Goal: Contribute content: Contribute content

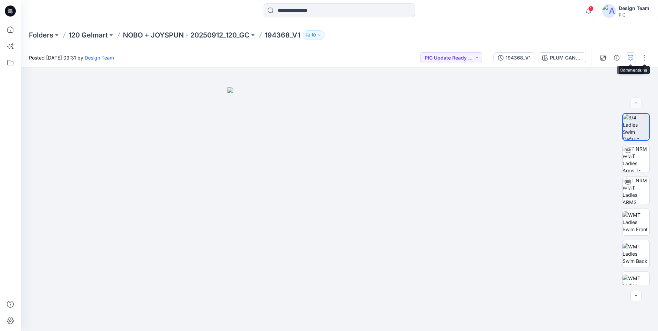
click at [631, 57] on icon "button" at bounding box center [631, 58] width 6 height 6
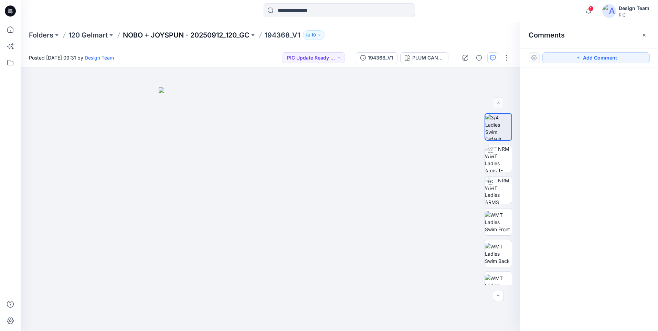
click at [202, 34] on p "NOBO + JOYSPUN - 20250912_120_GC" at bounding box center [186, 35] width 127 height 10
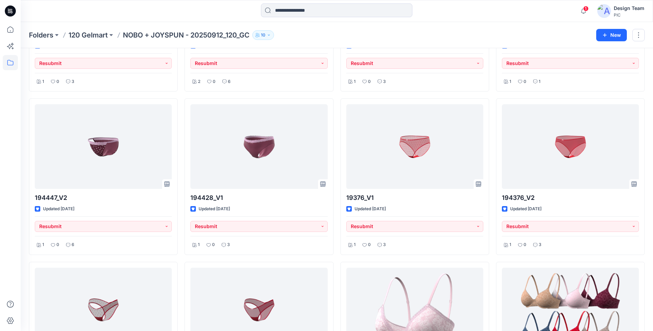
scroll to position [1620, 0]
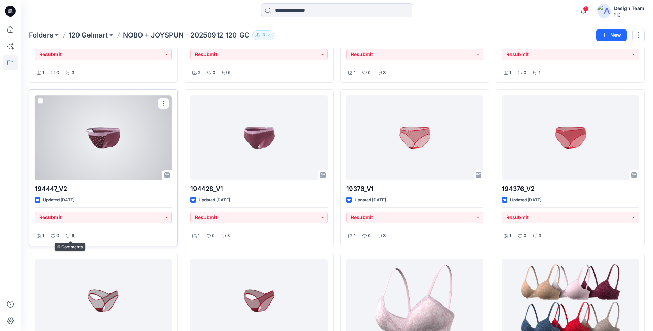
click at [71, 236] on div "6" at bounding box center [70, 236] width 12 height 9
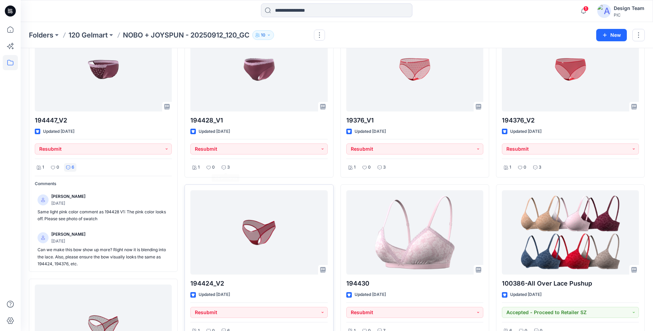
scroll to position [1689, 0]
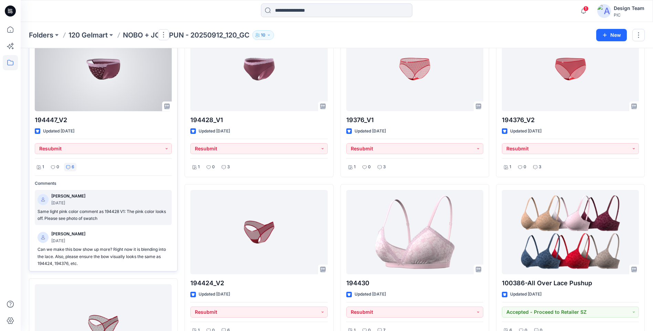
click at [113, 215] on p "Same light pink color comment as 194428 V1: The pink color looks off. Please se…" at bounding box center [102, 215] width 131 height 14
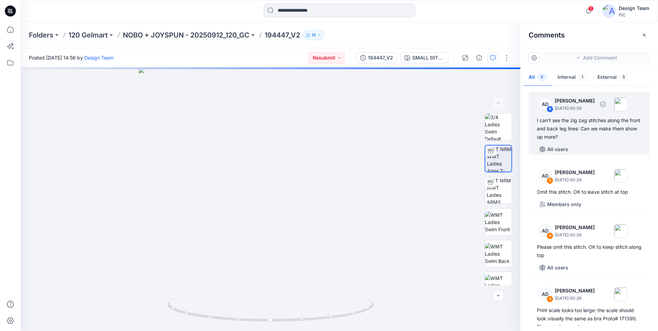
click at [585, 134] on div "I can't see the zig zag stitches along the front and back leg lines: Can we mak…" at bounding box center [589, 128] width 105 height 25
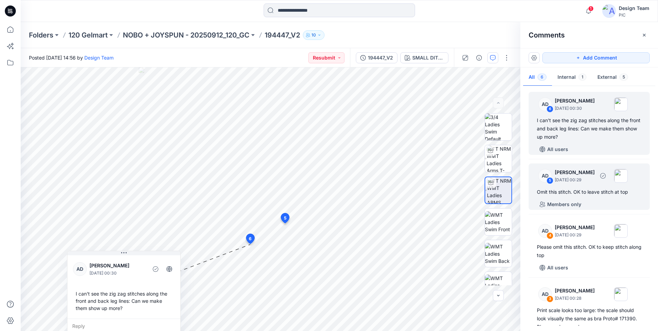
click at [591, 197] on div "AD 5 Alex Degner September 26, 2025 00:29 Omit this stitch. OK to leave stitch …" at bounding box center [588, 186] width 121 height 46
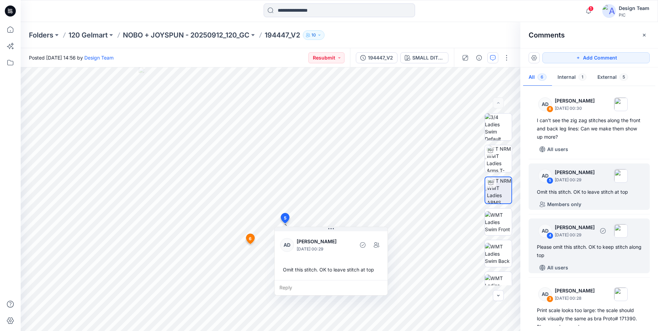
click at [594, 253] on div "Please omit this stitch. OK to keep stitch along top" at bounding box center [589, 251] width 105 height 17
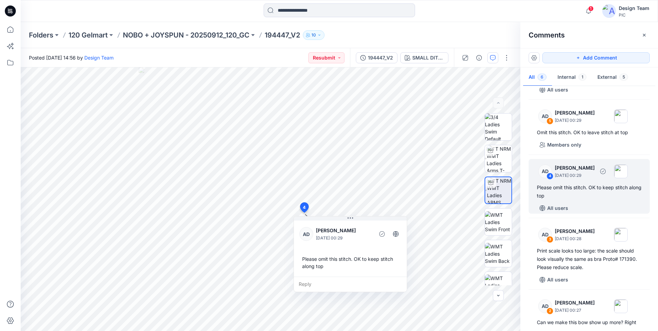
scroll to position [69, 0]
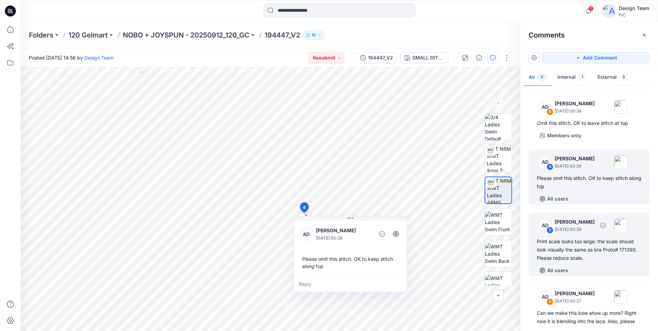
click at [569, 254] on div "Print scale looks too large: the scale should look visually the same as bra Pro…" at bounding box center [589, 249] width 105 height 25
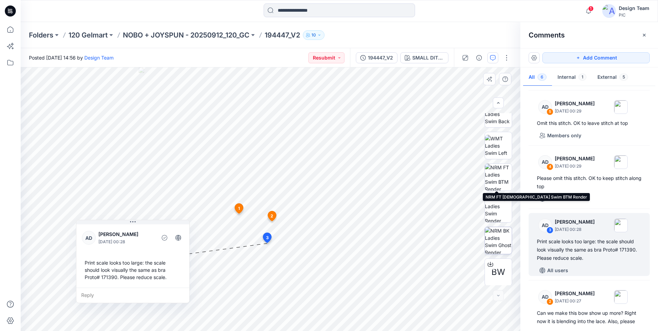
scroll to position [140, 0]
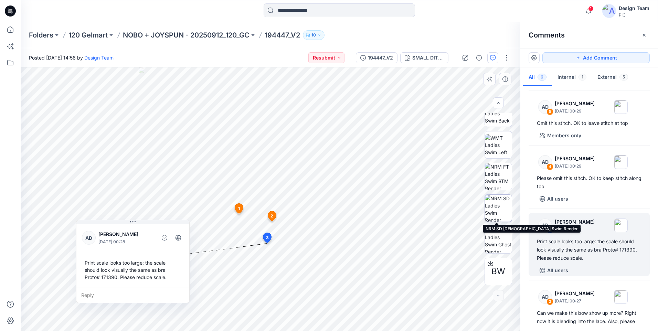
click at [493, 212] on img at bounding box center [498, 208] width 27 height 27
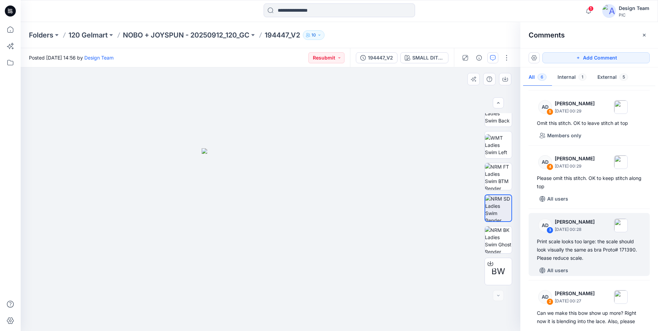
drag, startPoint x: 160, startPoint y: 221, endPoint x: 100, endPoint y: 228, distance: 60.3
click at [100, 228] on div at bounding box center [271, 199] width 500 height 264
drag, startPoint x: 303, startPoint y: 238, endPoint x: 323, endPoint y: 239, distance: 20.7
click at [323, 239] on img at bounding box center [271, 239] width 138 height 183
click at [508, 233] on img at bounding box center [498, 239] width 27 height 27
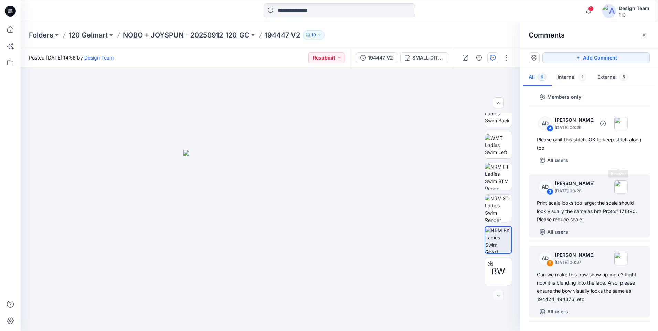
scroll to position [174, 0]
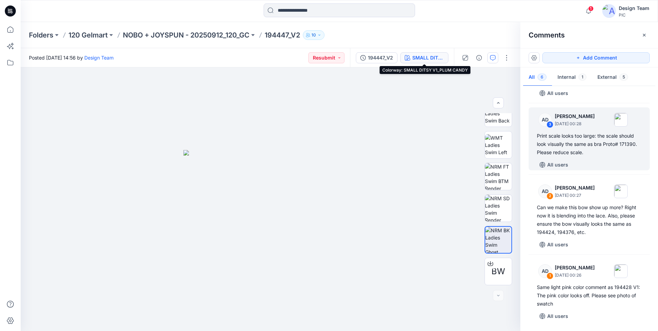
click at [422, 56] on div "SMALL DITSY V1_PLUM CANDY" at bounding box center [428, 58] width 32 height 8
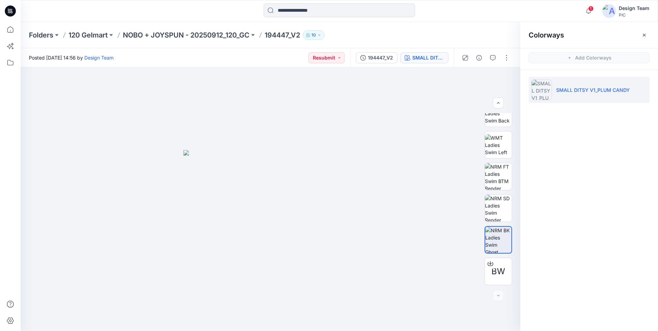
click at [623, 92] on p "SMALL DITSY V1_PLUM CANDY" at bounding box center [593, 89] width 74 height 7
drag, startPoint x: 620, startPoint y: 90, endPoint x: 535, endPoint y: 126, distance: 92.0
click at [535, 126] on div "Colorways Add Colorways SMALL DITSY V1_PLUM CANDY" at bounding box center [589, 176] width 138 height 309
drag, startPoint x: 627, startPoint y: 89, endPoint x: 563, endPoint y: 92, distance: 64.0
click at [563, 92] on p "SMALL DITSY V1_PLUM CANDY" at bounding box center [593, 89] width 74 height 7
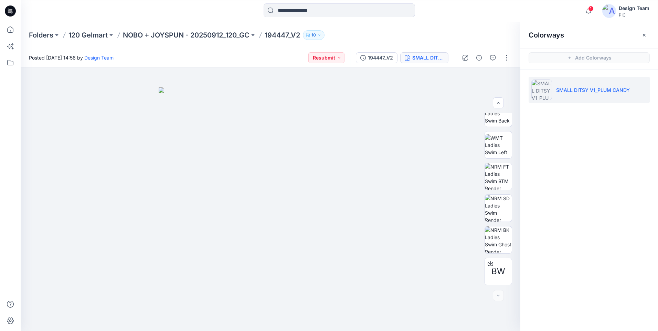
drag, startPoint x: 563, startPoint y: 92, endPoint x: 632, endPoint y: 89, distance: 68.5
click at [632, 89] on li "SMALL DITSY V1_PLUM CANDY" at bounding box center [588, 90] width 121 height 26
drag, startPoint x: 632, startPoint y: 89, endPoint x: 562, endPoint y: 90, distance: 69.5
click at [562, 90] on li "SMALL DITSY V1_PLUM CANDY" at bounding box center [588, 90] width 121 height 26
copy p "SMALL DITSY V1_PLUM CANDY"
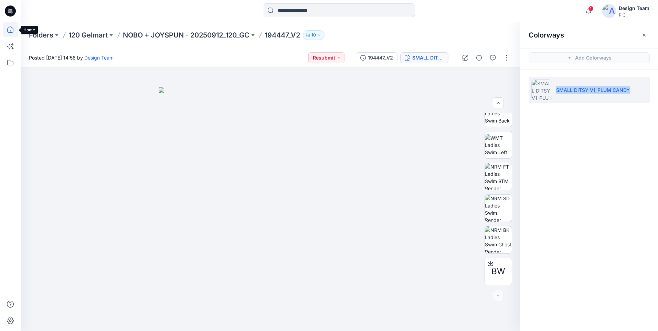
click at [10, 33] on icon at bounding box center [10, 29] width 15 height 15
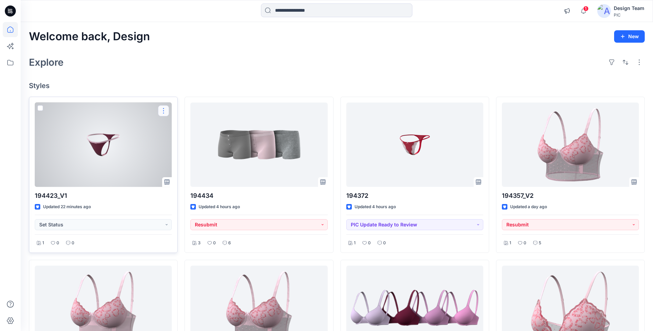
click at [166, 111] on button "button" at bounding box center [163, 110] width 11 height 11
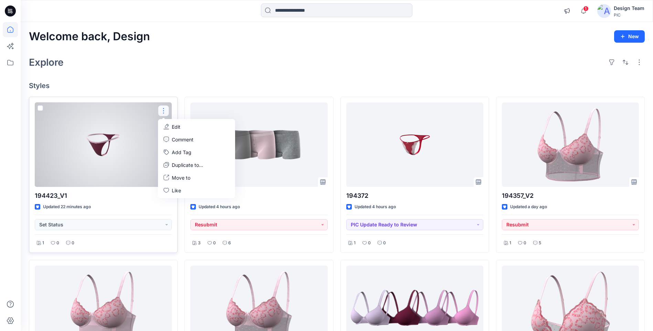
click at [179, 126] on p "Edit" at bounding box center [176, 126] width 9 height 7
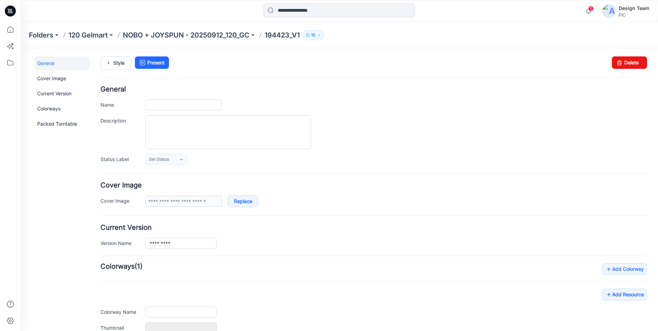
type input "*********"
type input "**********"
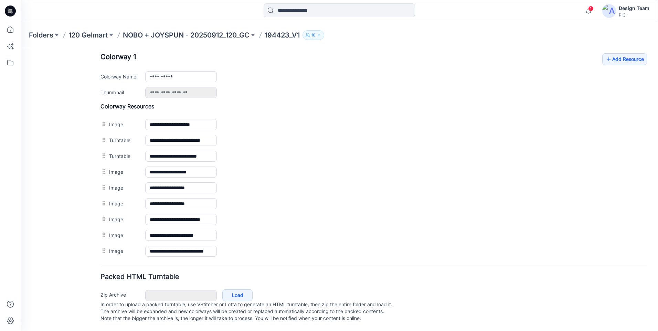
scroll to position [138, 0]
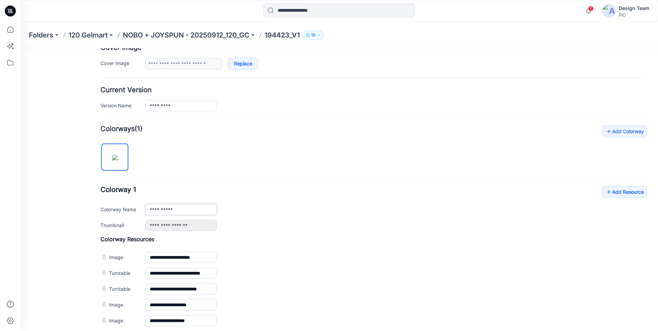
drag, startPoint x: 186, startPoint y: 211, endPoint x: 142, endPoint y: 213, distance: 44.1
click at [142, 213] on div "**********" at bounding box center [373, 209] width 546 height 11
type input "**********"
click at [256, 186] on div "**********" at bounding box center [373, 208] width 546 height 45
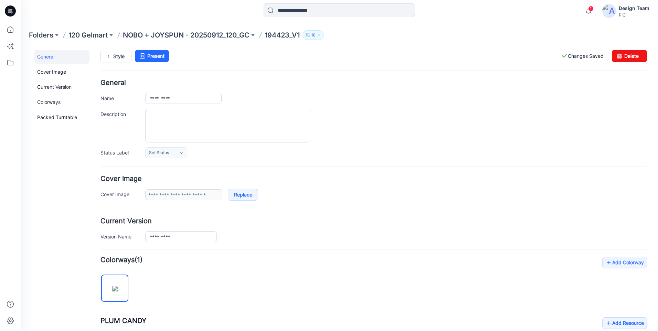
scroll to position [0, 0]
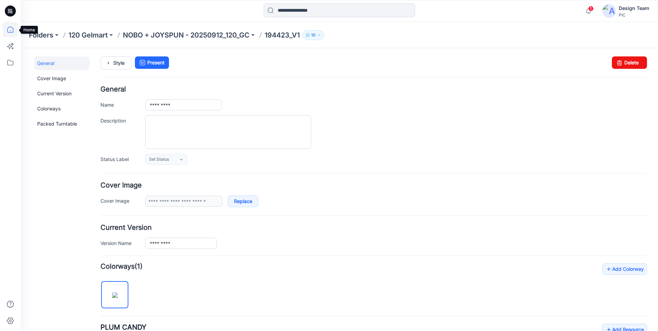
click at [9, 32] on icon at bounding box center [10, 29] width 15 height 15
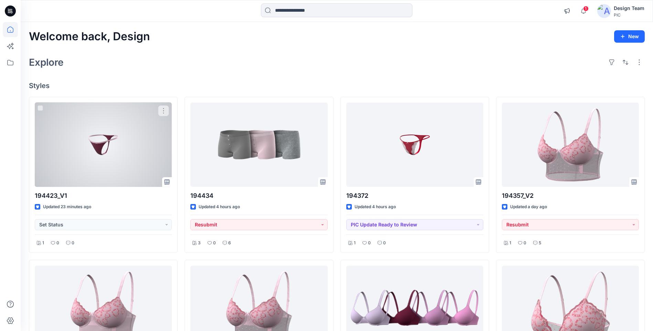
click at [115, 144] on div at bounding box center [103, 145] width 137 height 84
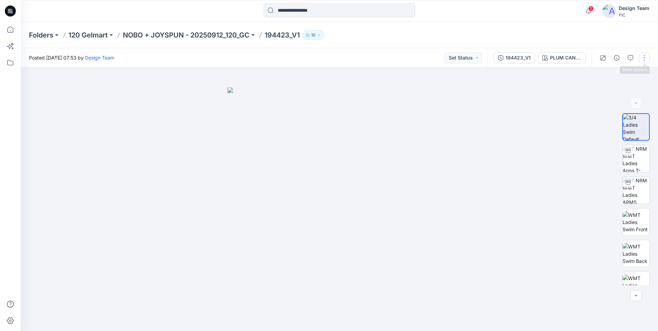
click at [641, 57] on button "button" at bounding box center [644, 57] width 11 height 11
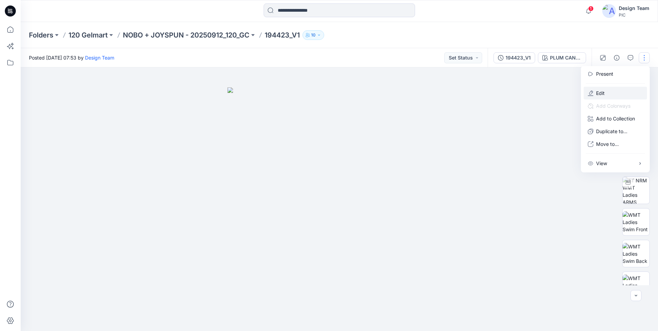
click at [617, 90] on button "Edit" at bounding box center [614, 93] width 63 height 13
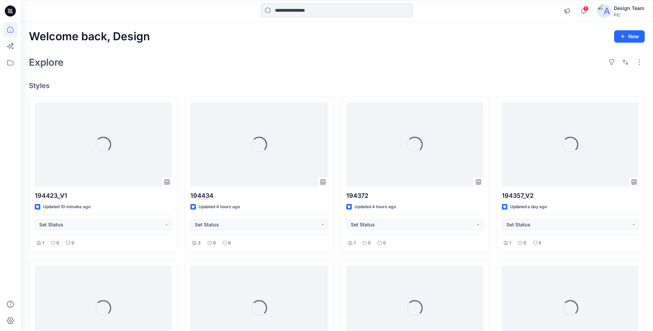
click at [277, 13] on input at bounding box center [336, 10] width 151 height 14
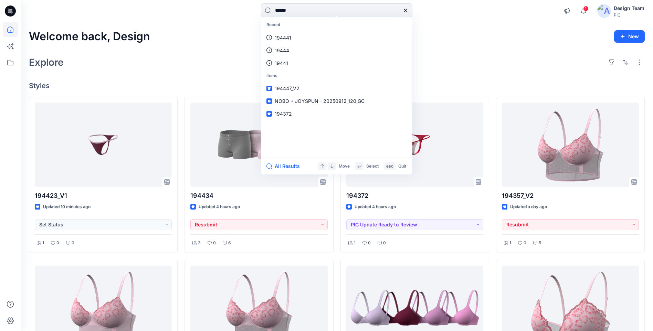
type input "******"
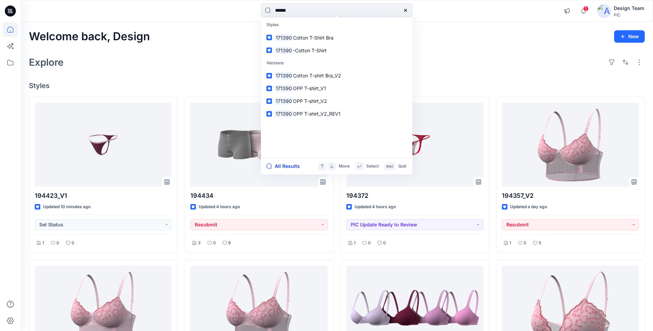
click at [289, 163] on button "All Results" at bounding box center [285, 166] width 38 height 8
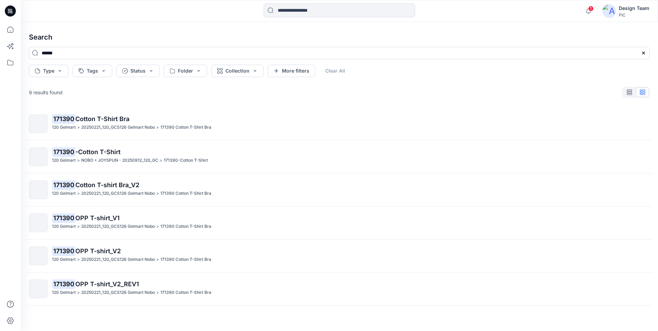
click at [98, 116] on span "Cotton T-Shirt Bra" at bounding box center [102, 118] width 54 height 7
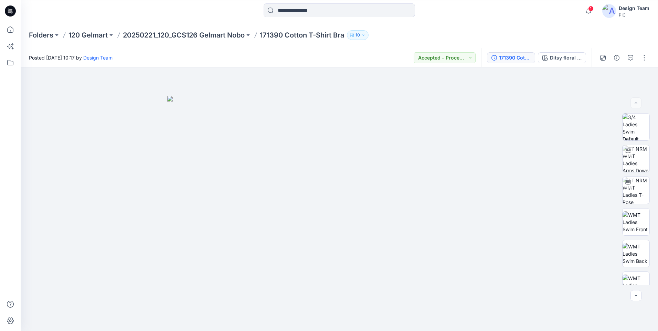
click at [520, 60] on div "171390 Cotton T-shirt Bra_V2" at bounding box center [515, 58] width 32 height 8
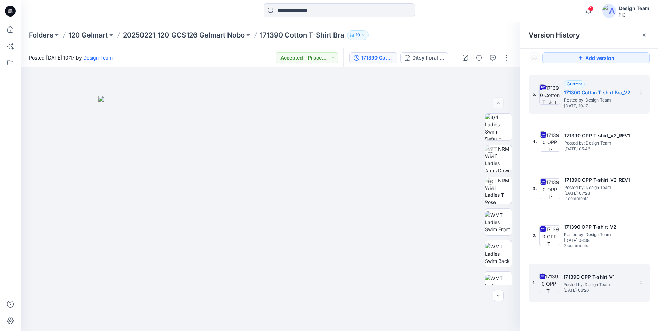
click at [577, 277] on h5 "171390 OPP T-shirt_V1" at bounding box center [597, 277] width 69 height 8
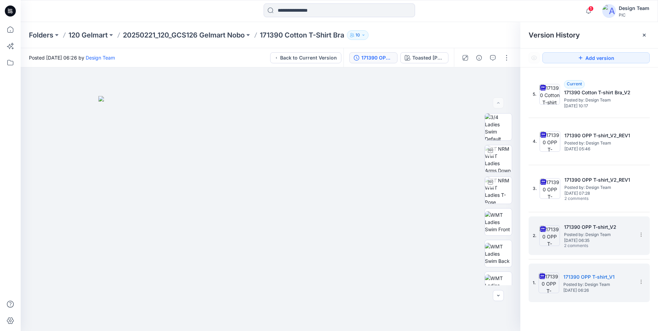
click at [575, 228] on h5 "171390 OPP T-shirt_V2" at bounding box center [598, 227] width 69 height 8
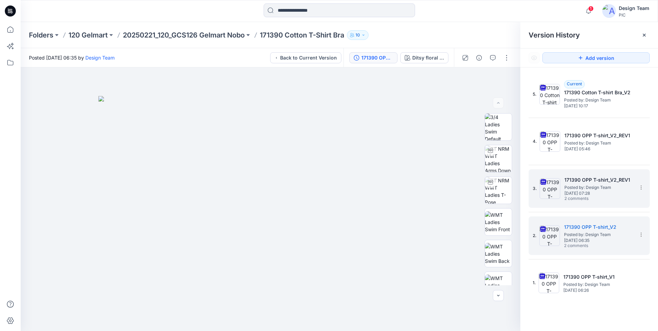
click at [585, 193] on span "Monday, March 17, 2025 07:28" at bounding box center [598, 193] width 69 height 5
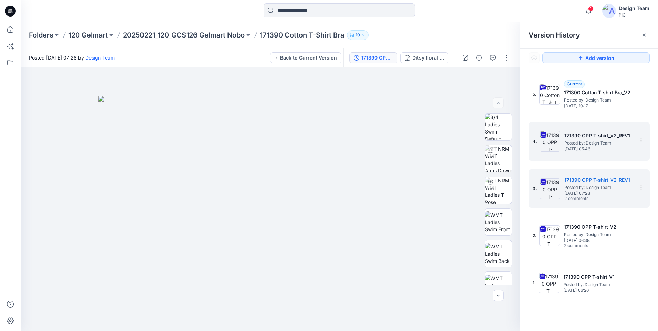
click at [591, 153] on div "4. 171390 OPP T-shirt_V2_REV1 Posted by: Design Team Wednesday, June 18, 2025 0…" at bounding box center [584, 141] width 103 height 33
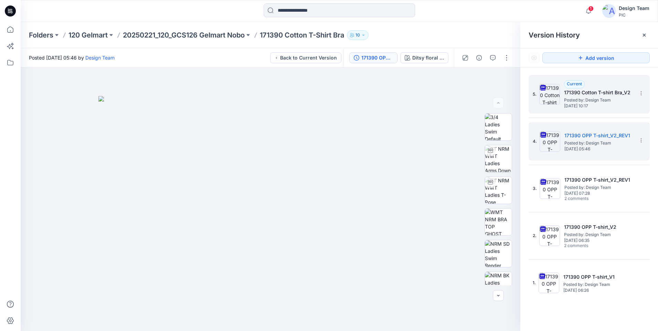
click at [575, 96] on h5 "171390 Cotton T-shirt Bra_V2" at bounding box center [598, 92] width 69 height 8
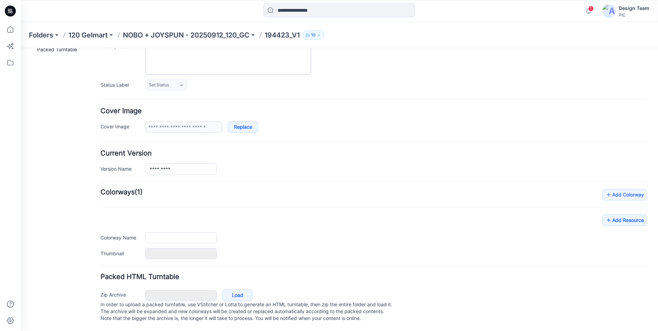
type input "*********"
type input "**********"
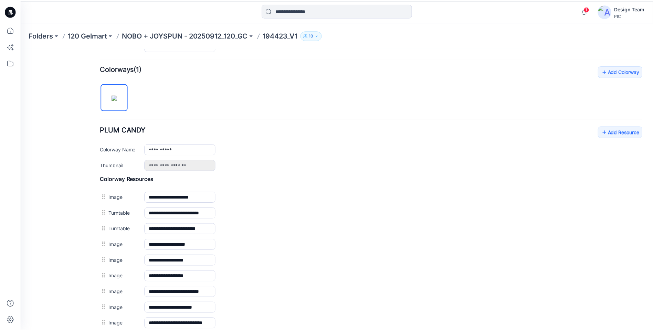
scroll to position [105, 0]
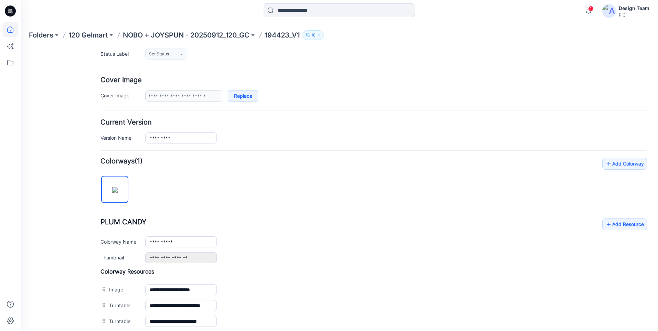
click at [12, 31] on icon at bounding box center [10, 29] width 15 height 15
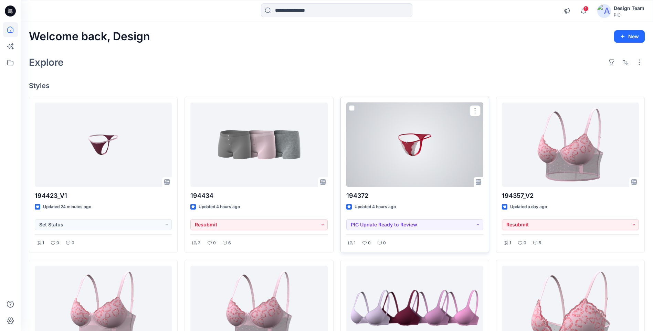
click at [377, 159] on div at bounding box center [414, 145] width 137 height 84
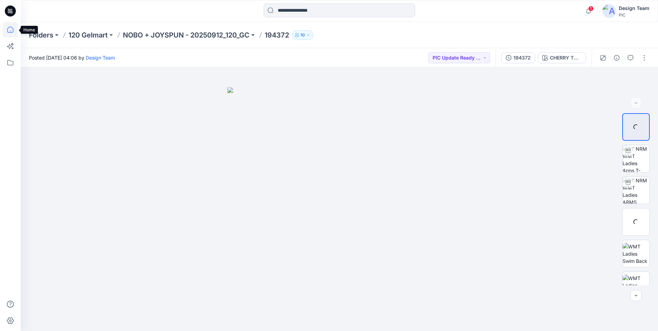
click at [11, 28] on icon at bounding box center [10, 29] width 15 height 15
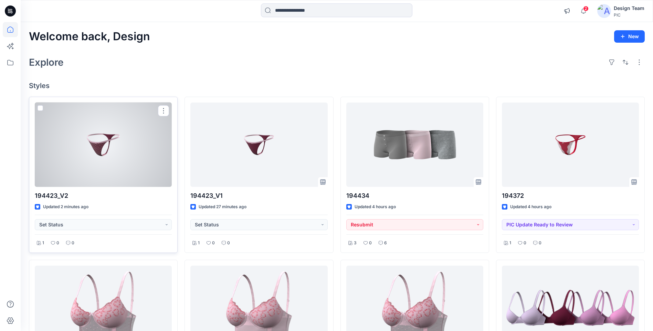
click at [152, 160] on div at bounding box center [103, 145] width 137 height 84
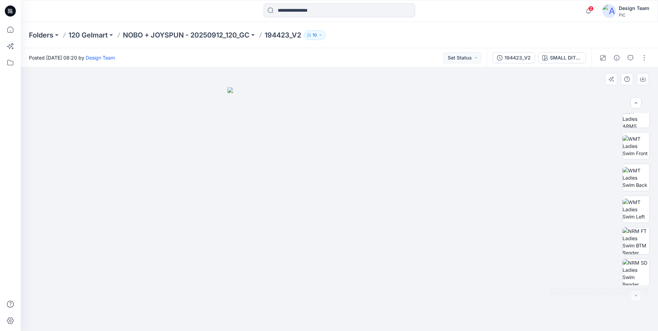
scroll to position [109, 0]
click at [637, 234] on img at bounding box center [635, 239] width 27 height 27
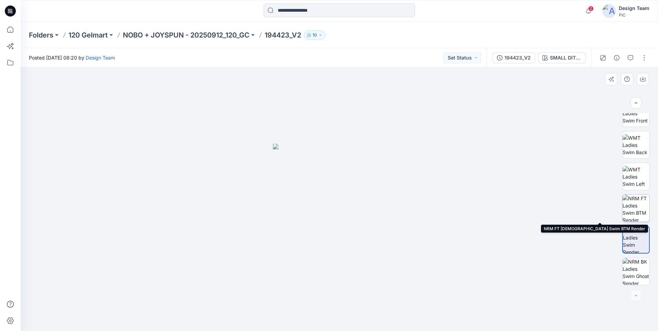
click at [637, 205] on img at bounding box center [635, 208] width 27 height 27
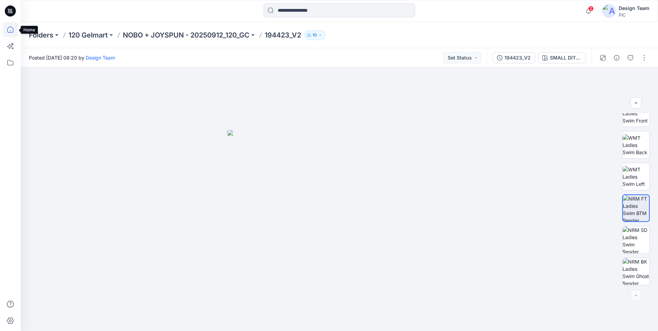
click at [10, 30] on icon at bounding box center [10, 29] width 15 height 15
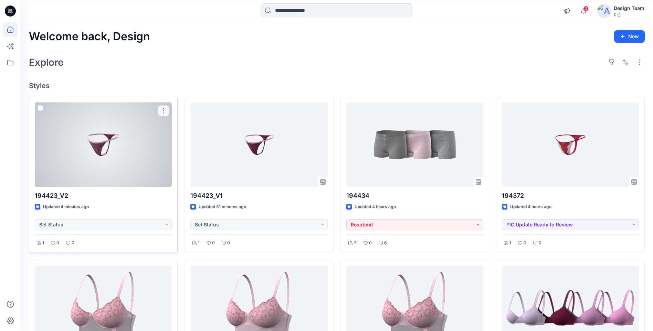
click at [165, 110] on button "button" at bounding box center [163, 110] width 11 height 11
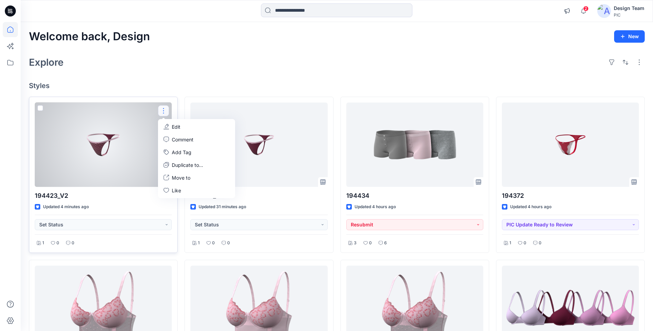
click at [175, 126] on p "Edit" at bounding box center [176, 126] width 9 height 7
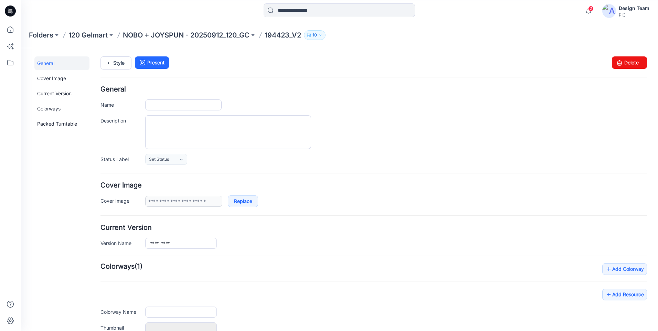
type input "*********"
type input "**********"
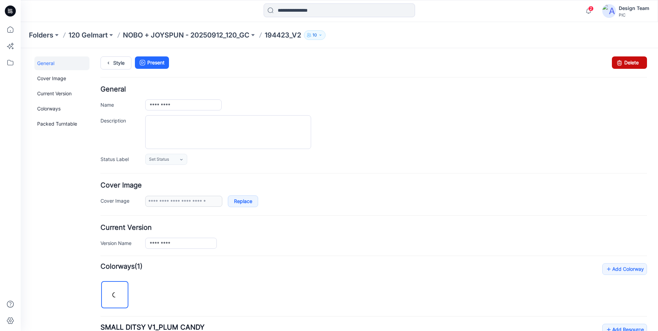
click at [632, 62] on link "Delete" at bounding box center [629, 62] width 35 height 12
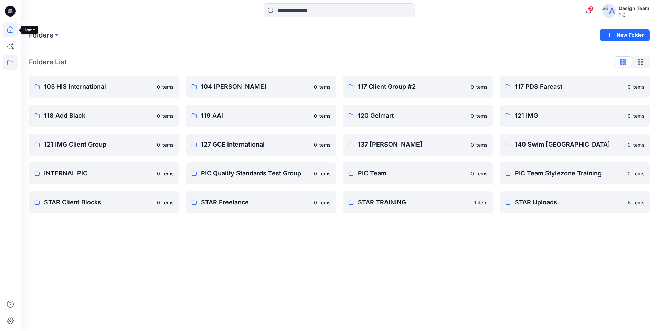
click at [8, 29] on icon at bounding box center [10, 29] width 6 height 6
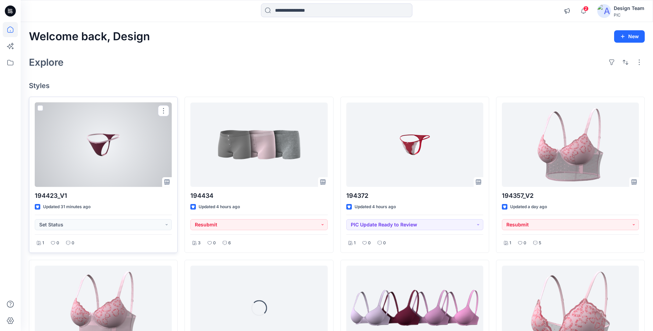
click at [134, 157] on div at bounding box center [103, 145] width 137 height 84
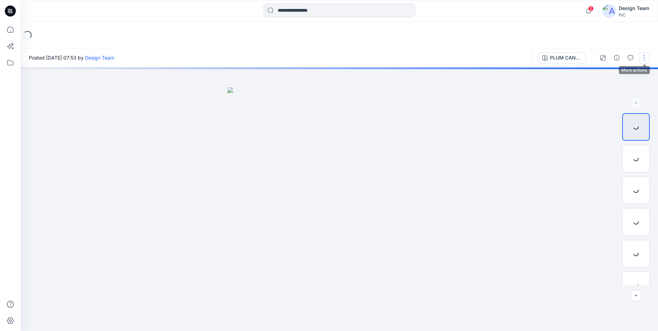
click at [644, 61] on button "button" at bounding box center [644, 57] width 11 height 11
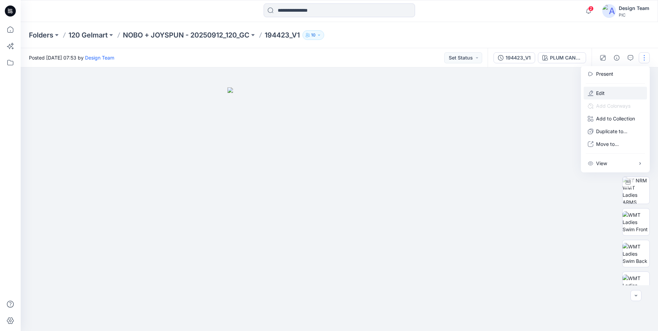
click at [593, 92] on icon "button" at bounding box center [591, 93] width 6 height 6
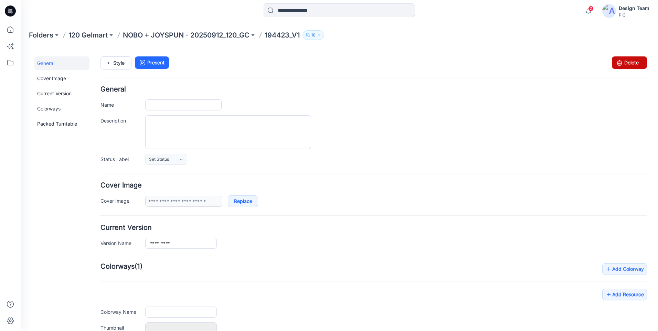
type input "*********"
type input "**********"
drag, startPoint x: 633, startPoint y: 61, endPoint x: 380, endPoint y: 79, distance: 253.8
click at [633, 61] on link "Delete" at bounding box center [629, 62] width 35 height 12
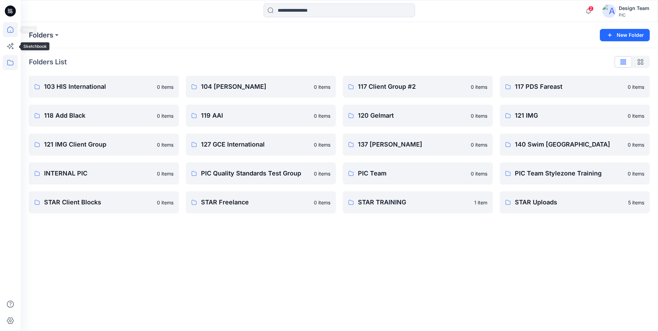
click at [9, 31] on icon at bounding box center [10, 29] width 15 height 15
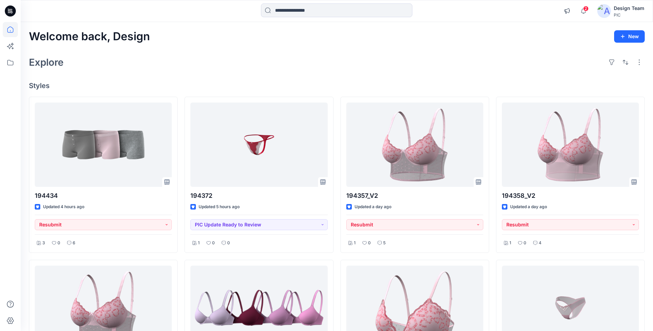
drag, startPoint x: 135, startPoint y: 93, endPoint x: 136, endPoint y: 76, distance: 17.5
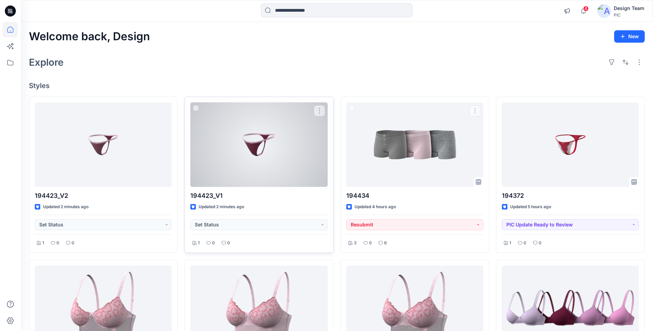
click at [262, 168] on div at bounding box center [258, 145] width 137 height 84
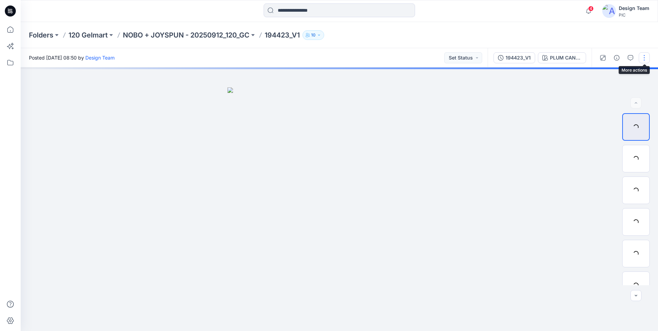
click at [643, 59] on button "button" at bounding box center [644, 57] width 11 height 11
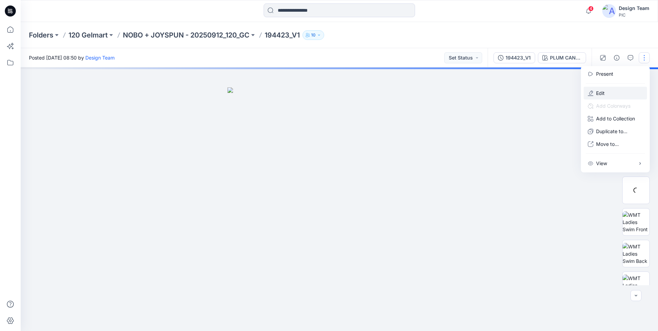
click at [609, 90] on button "Edit" at bounding box center [614, 93] width 63 height 13
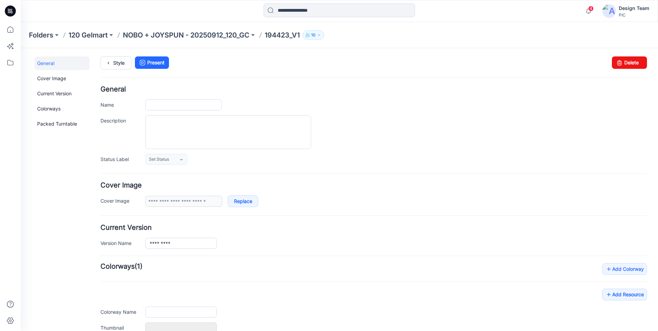
type input "*********"
type input "**********"
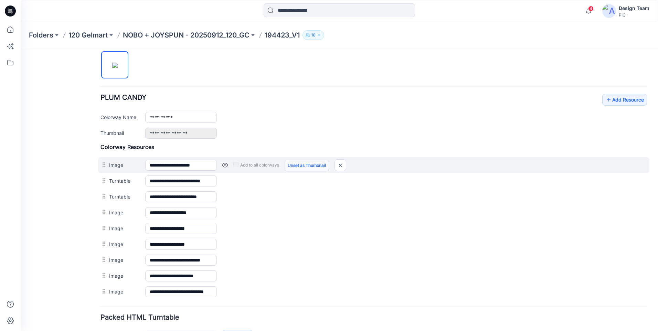
scroll to position [277, 0]
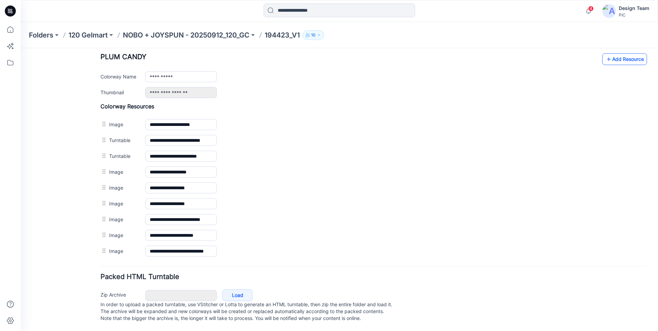
click at [621, 53] on link "Add Resource" at bounding box center [624, 59] width 45 height 12
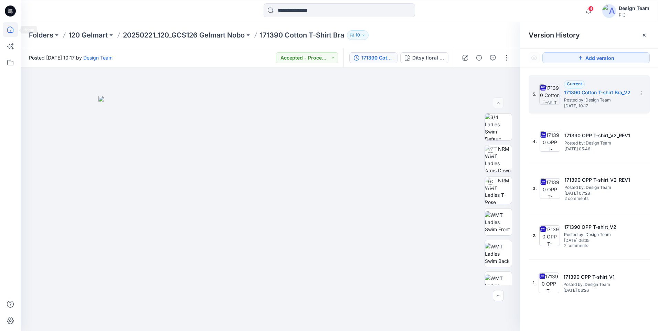
click at [10, 30] on icon at bounding box center [10, 29] width 15 height 15
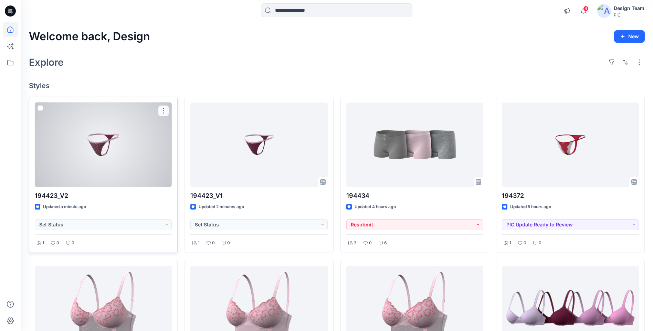
click at [164, 111] on button "button" at bounding box center [163, 110] width 11 height 11
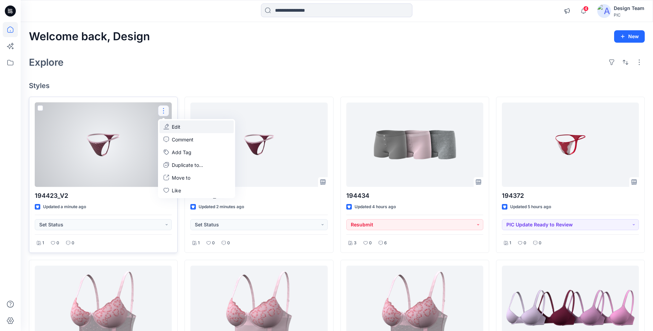
click at [171, 128] on button "Edit" at bounding box center [196, 126] width 74 height 13
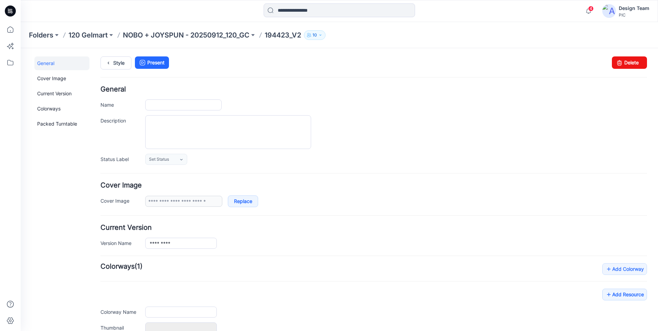
type input "*********"
type input "**********"
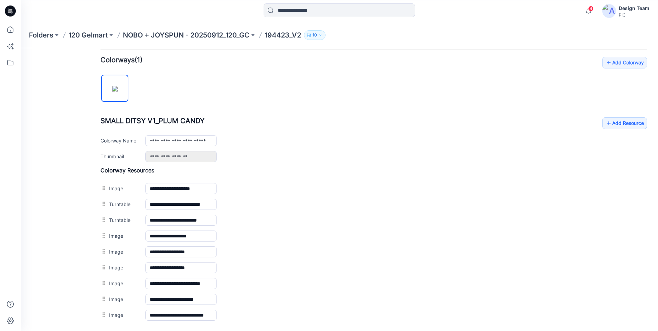
scroll to position [277, 0]
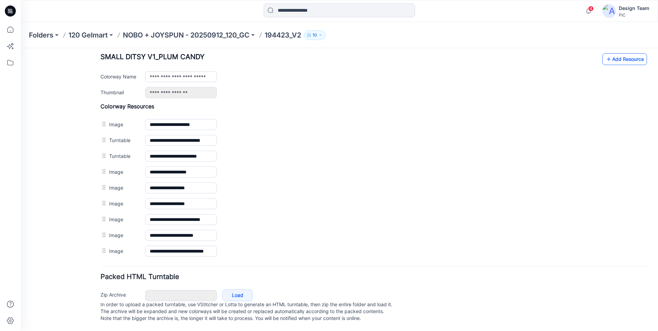
click at [632, 53] on link "Add Resource" at bounding box center [624, 59] width 45 height 12
click at [628, 55] on link "Add Resource" at bounding box center [624, 59] width 45 height 12
